Goal: Task Accomplishment & Management: Complete application form

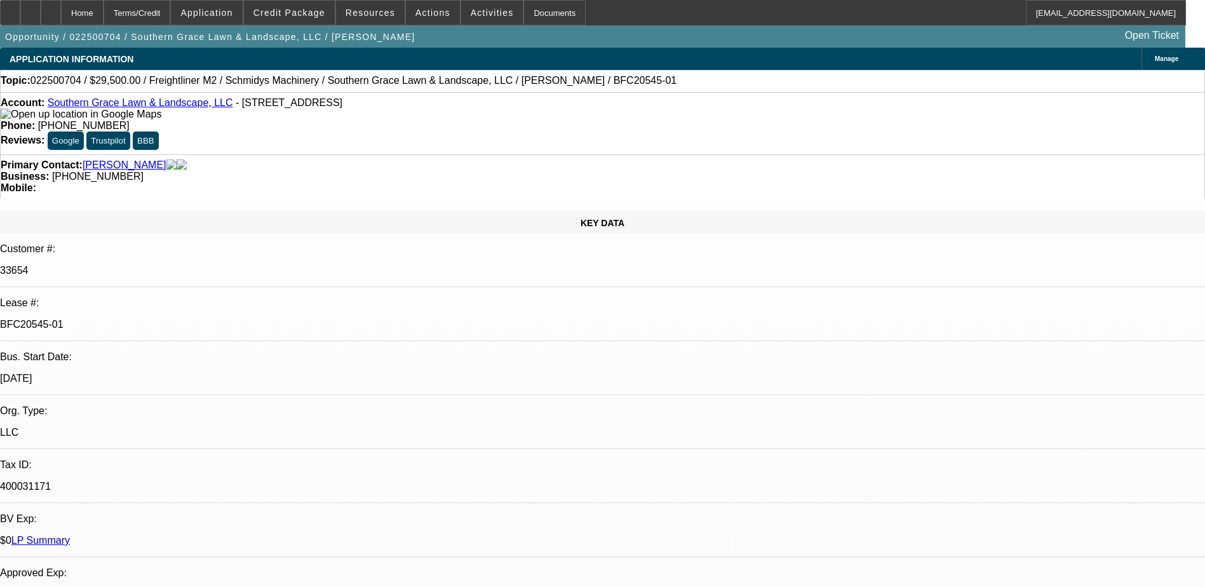
select select "0"
select select "6"
select select "0"
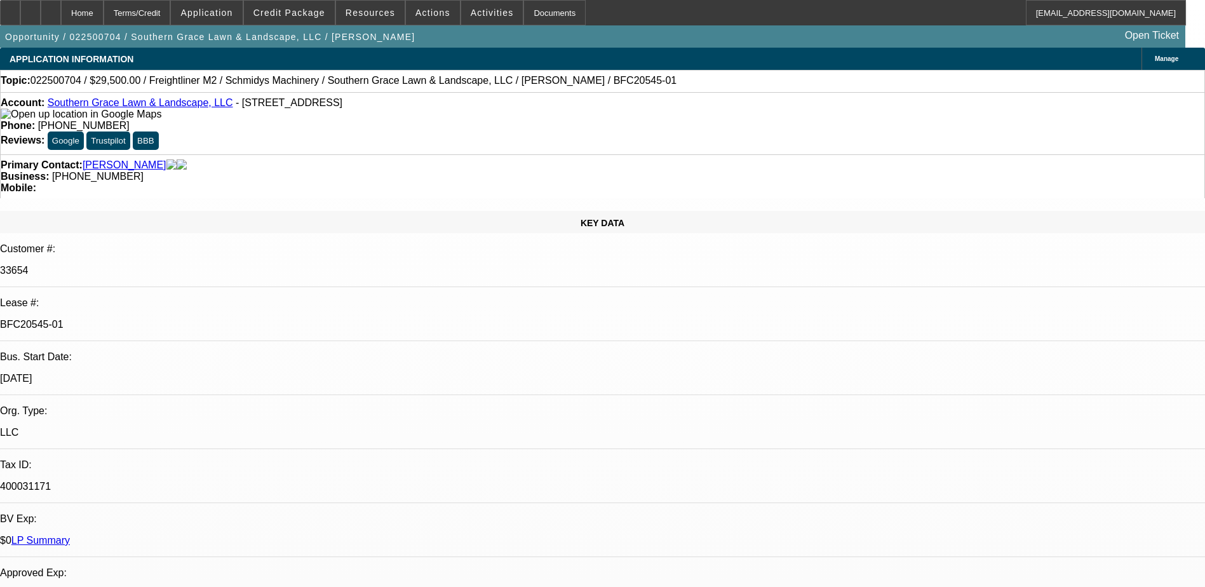
select select "0"
select select "6"
select select "0"
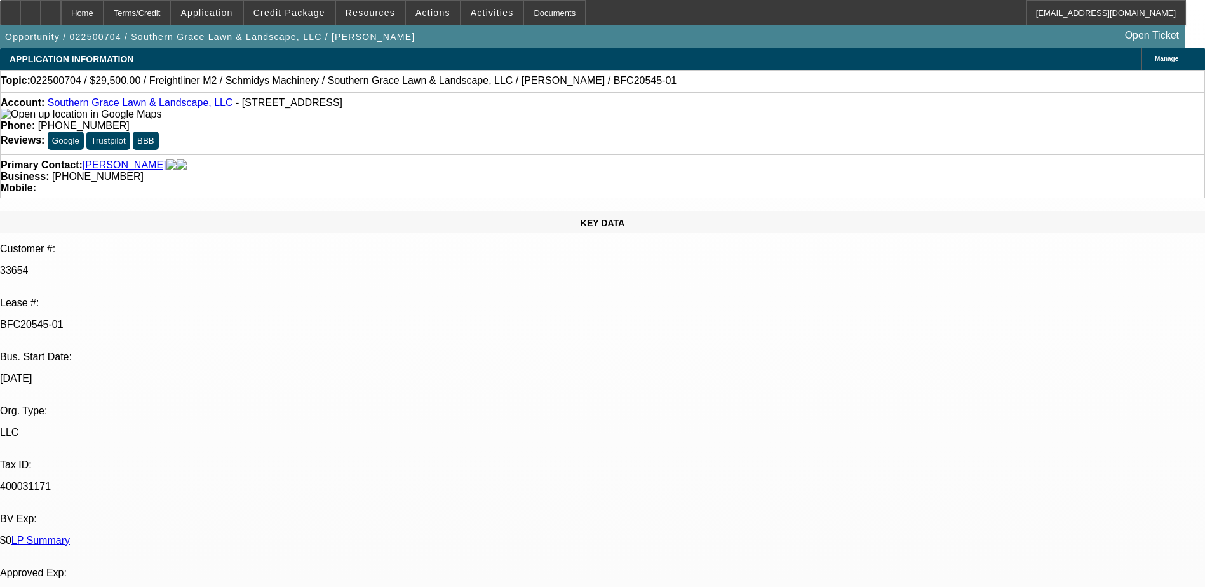
select select "0"
select select "6"
select select "0"
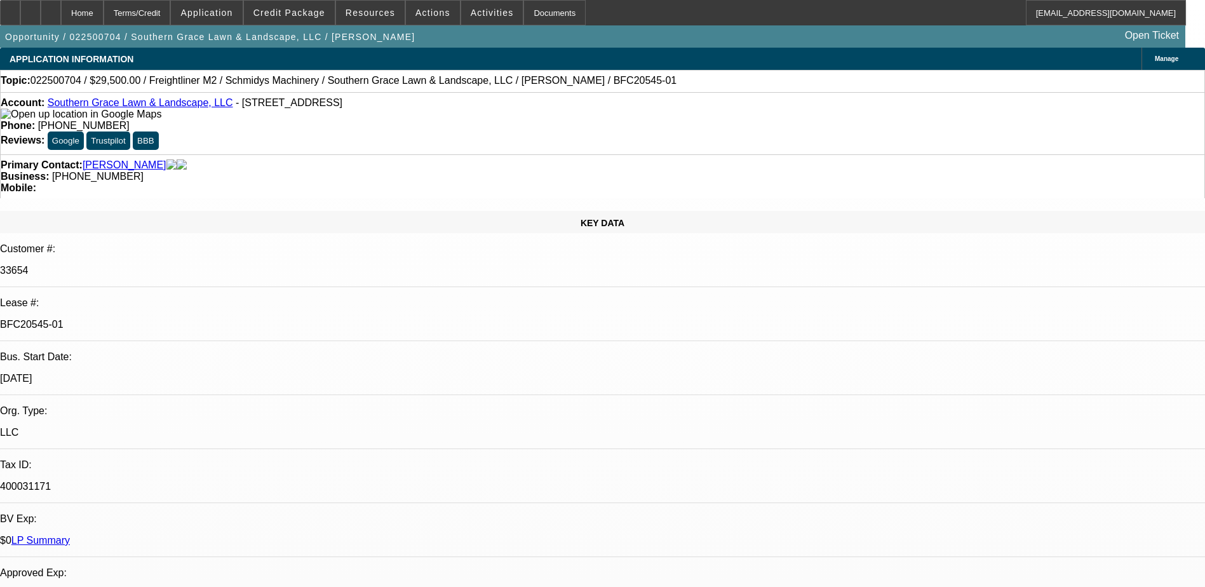
select select "6"
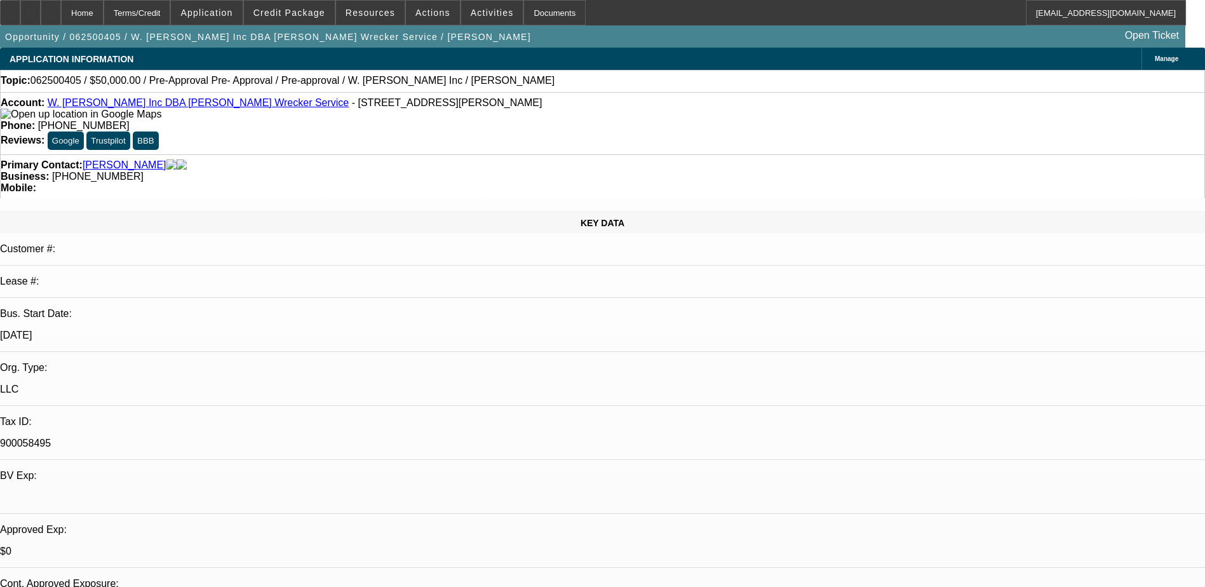
select select "0"
select select "0.1"
select select "0"
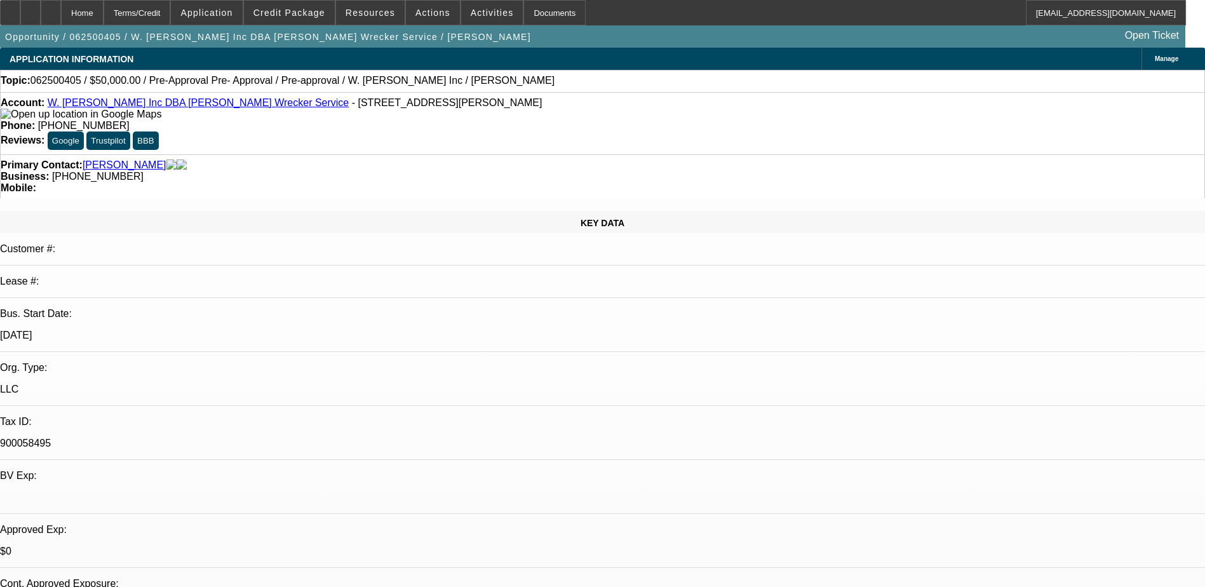
select select "0.1"
select select "0.15"
select select "2"
select select "0.1"
select select "2"
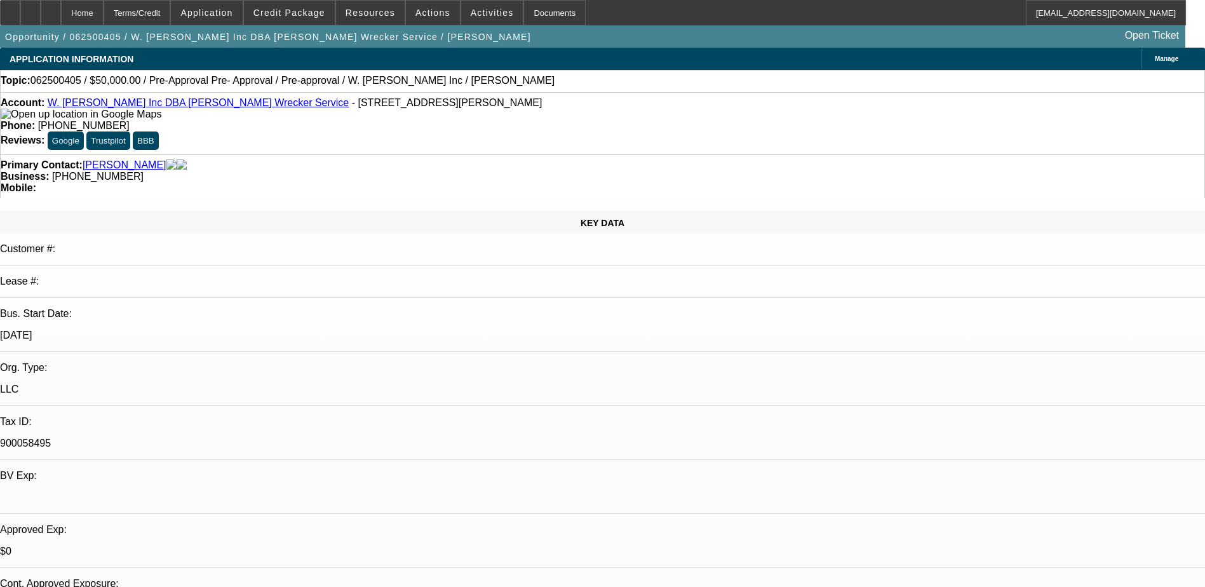
select select "0.1"
select select "1"
select select "4"
select select "1"
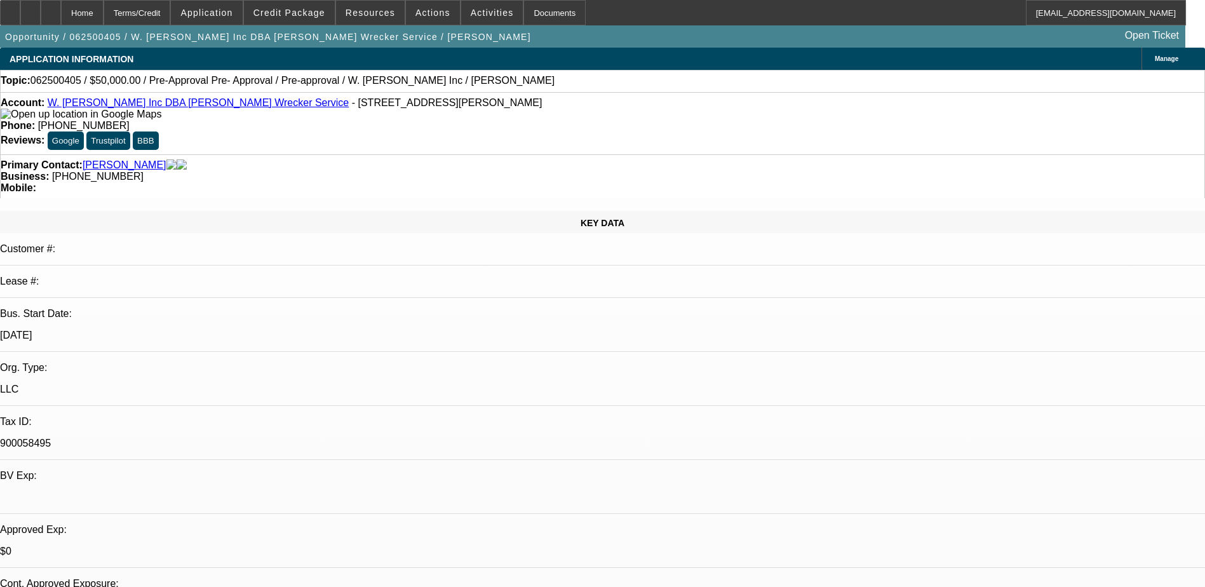
select select "1"
select select "4"
select select "1"
select select "2"
select select "4"
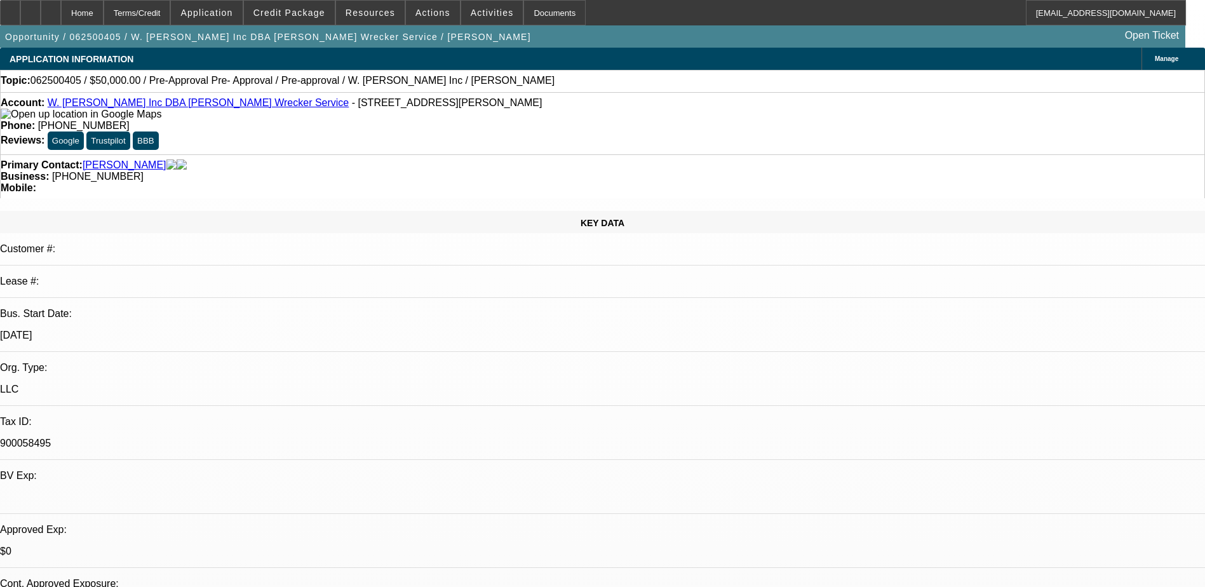
select select "1"
select select "2"
select select "4"
click at [41, 18] on div at bounding box center [30, 12] width 20 height 25
click at [51, 8] on icon at bounding box center [51, 8] width 0 height 0
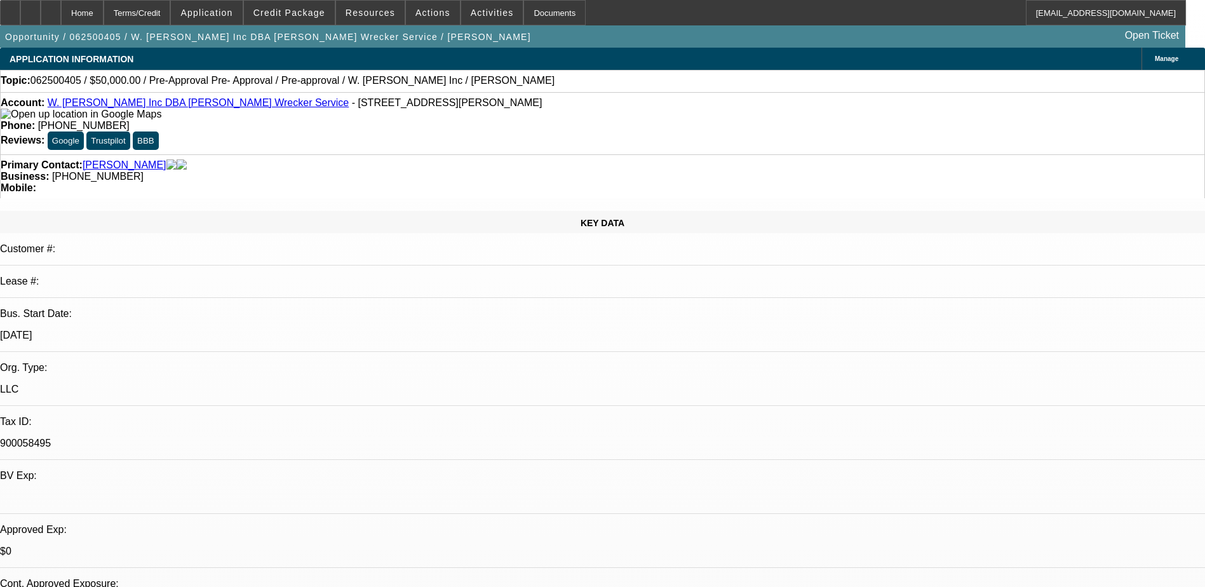
select select "0"
select select "0.1"
select select "0"
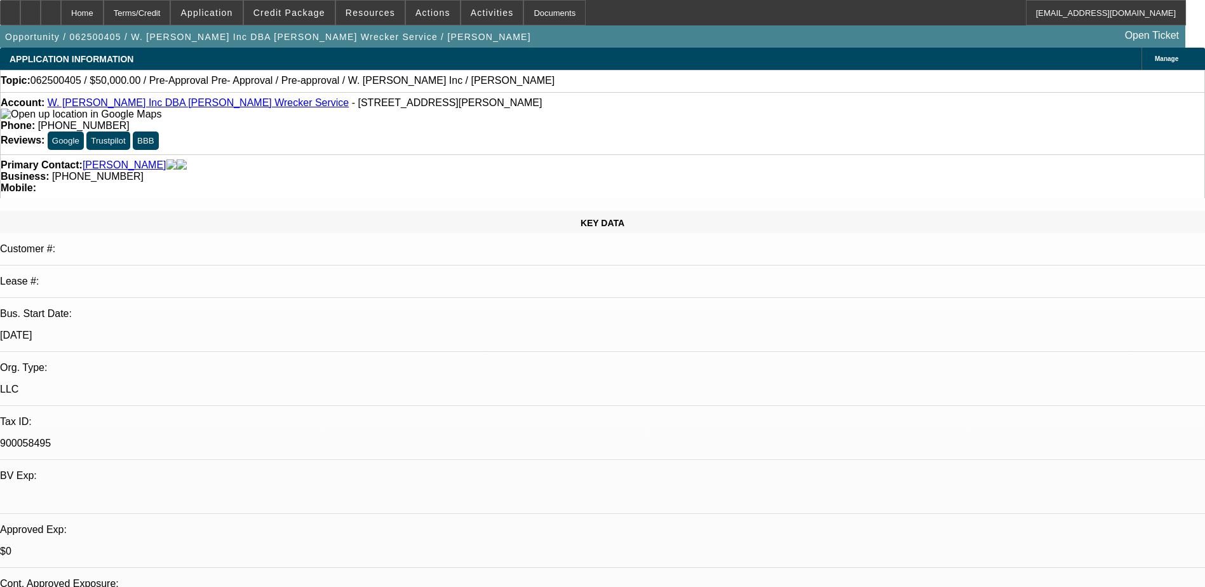
select select "0.1"
select select "0.15"
select select "2"
select select "0.1"
select select "2"
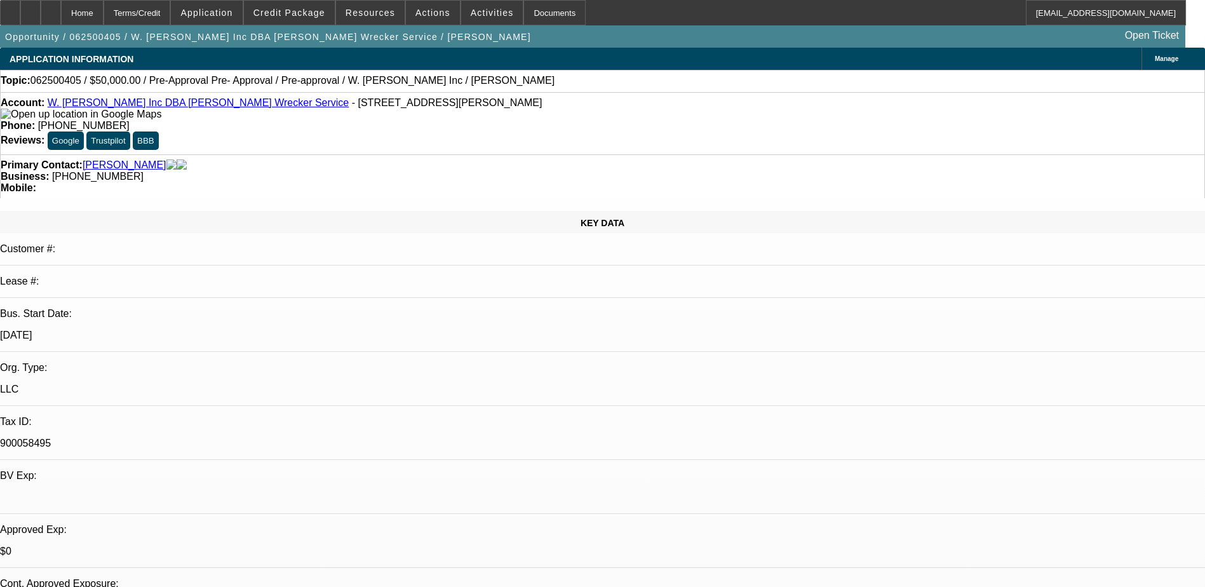
select select "0.1"
select select "1"
select select "4"
select select "1"
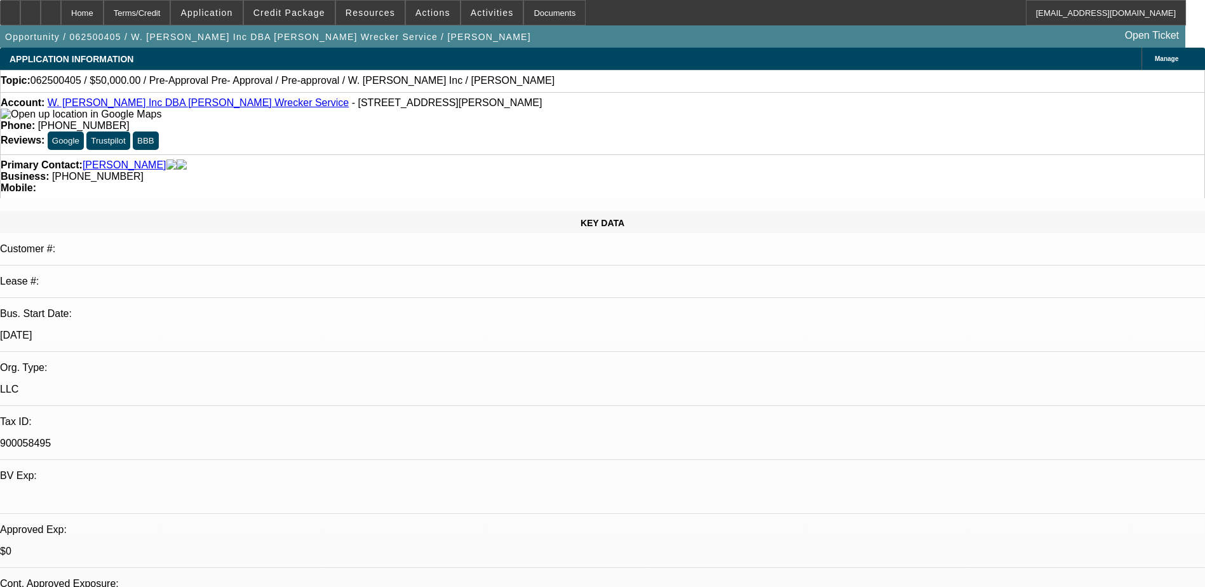
select select "1"
select select "4"
select select "1"
select select "2"
select select "4"
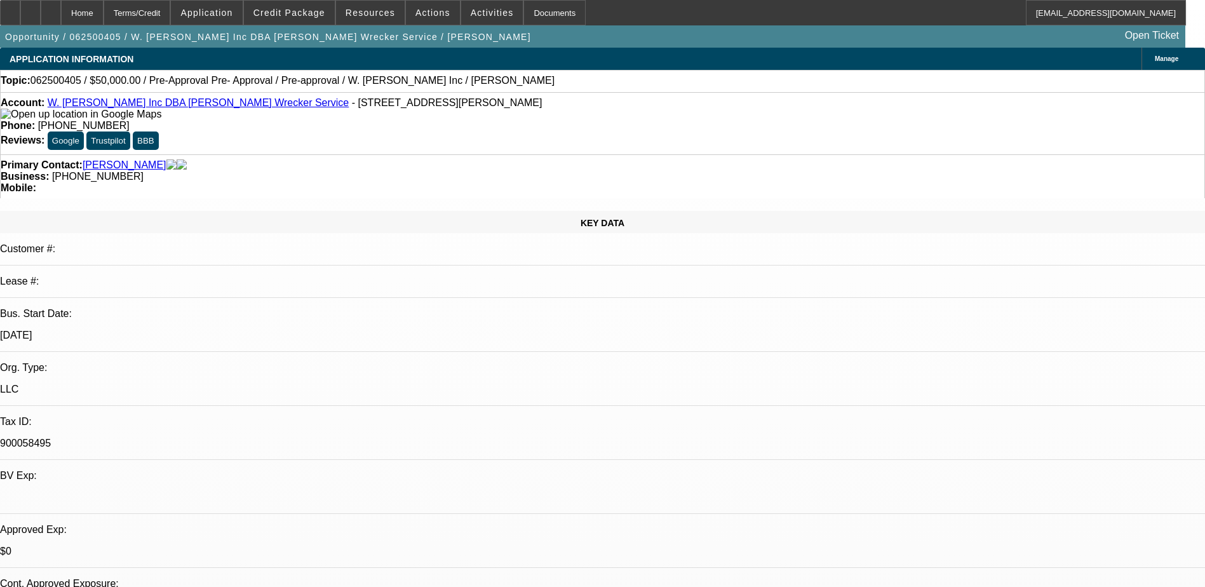
select select "1"
select select "2"
select select "4"
click at [296, 8] on span "Credit Package" at bounding box center [289, 13] width 72 height 10
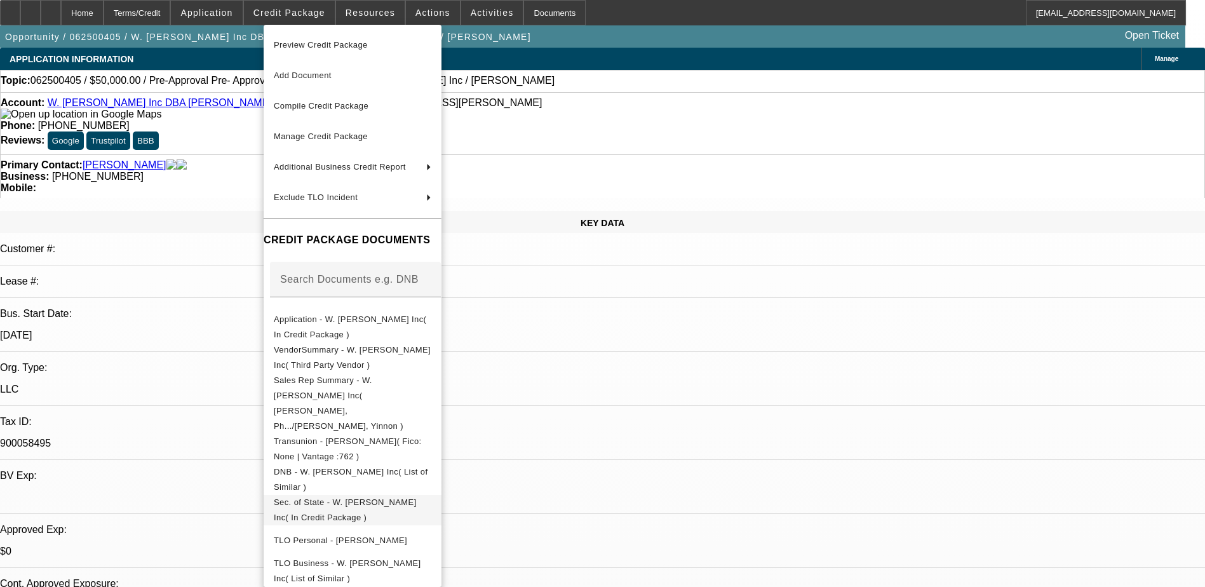
scroll to position [61, 0]
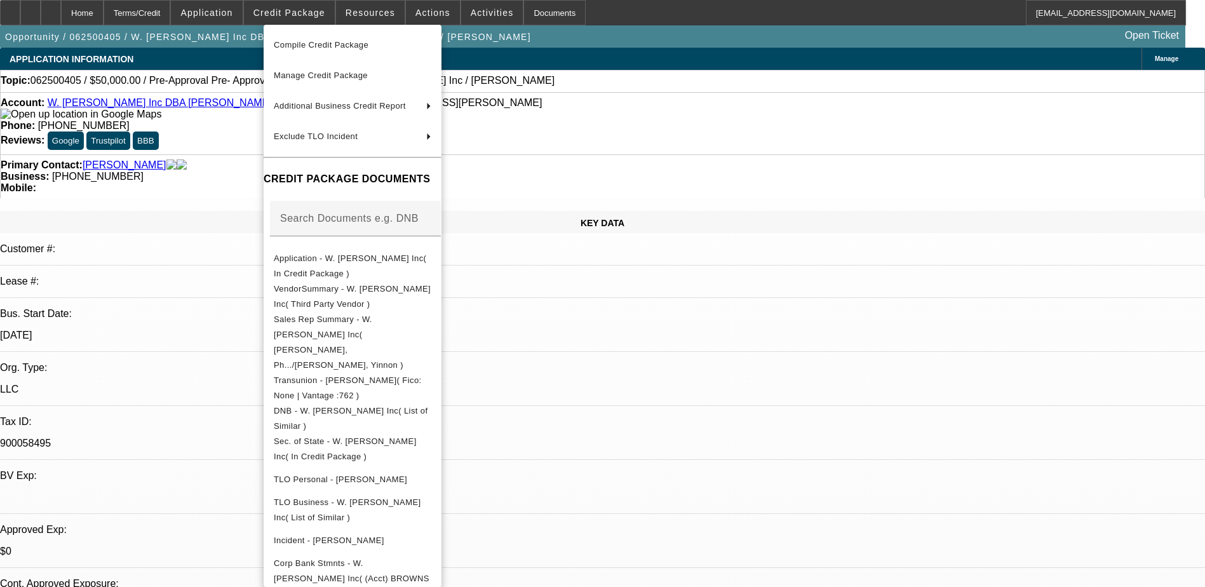
click at [640, 375] on div at bounding box center [602, 293] width 1205 height 587
